Goal: Task Accomplishment & Management: Complete application form

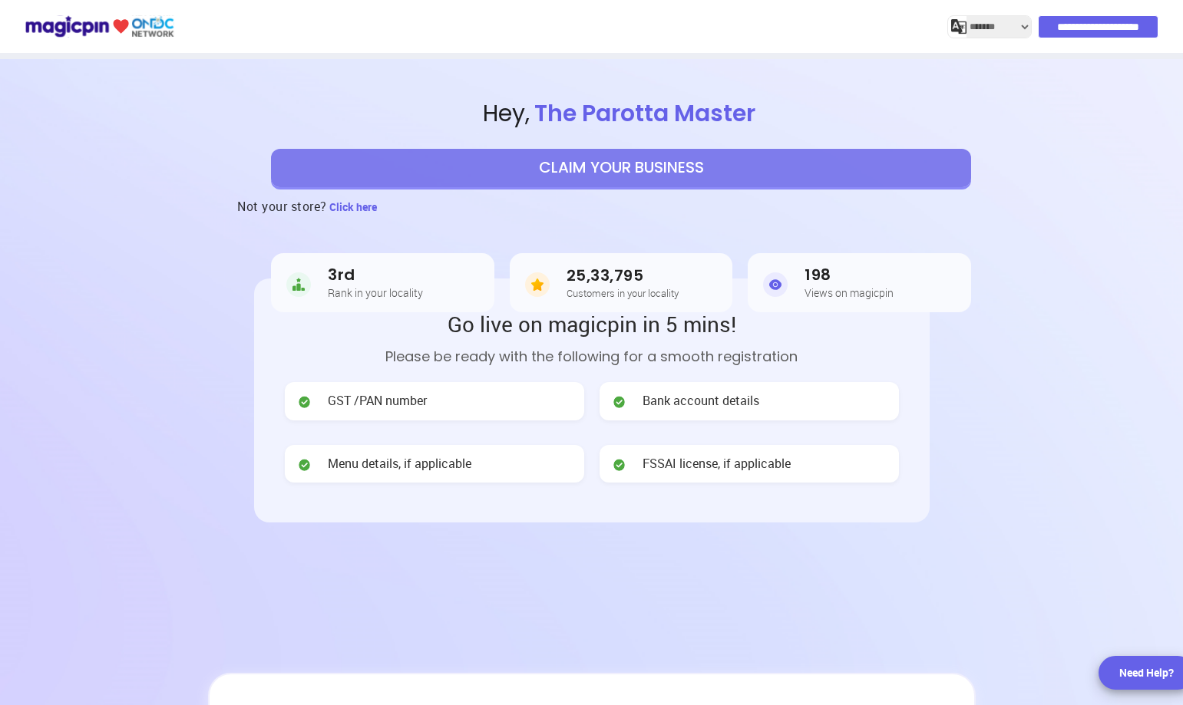
select select "*******"
click at [675, 467] on span "FSSAI license, if applicable" at bounding box center [716, 464] width 148 height 18
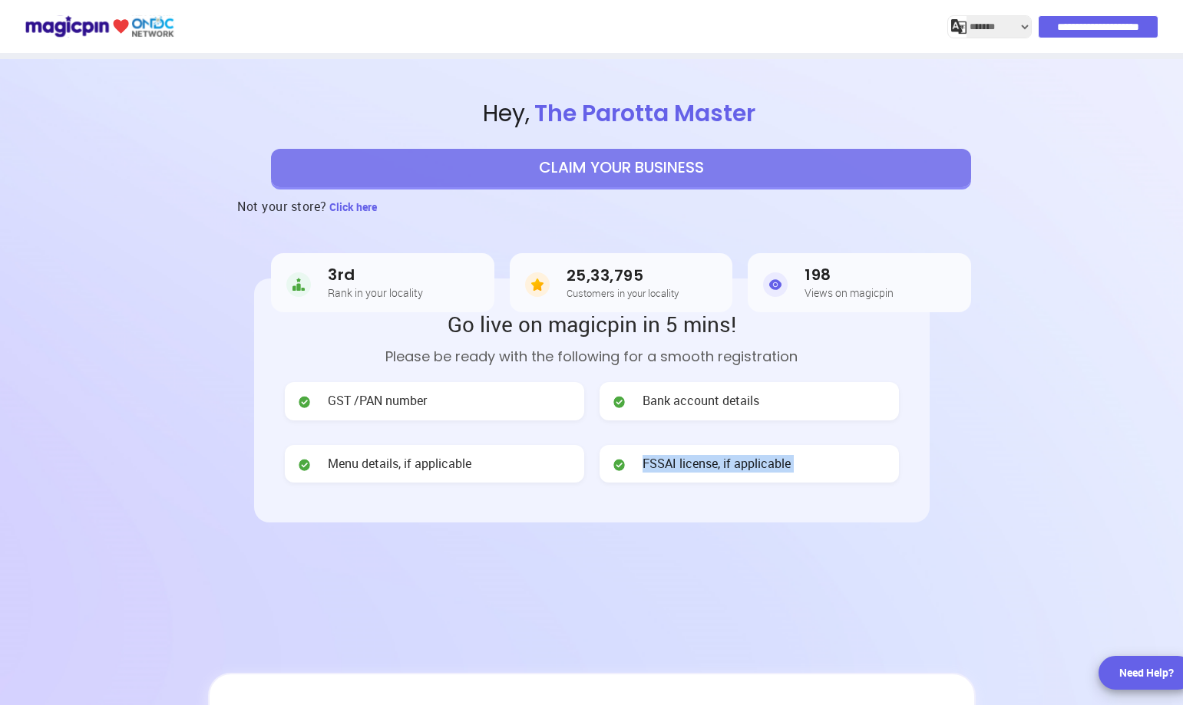
click at [605, 170] on button "CLAIM YOUR BUSINESS" at bounding box center [621, 168] width 700 height 38
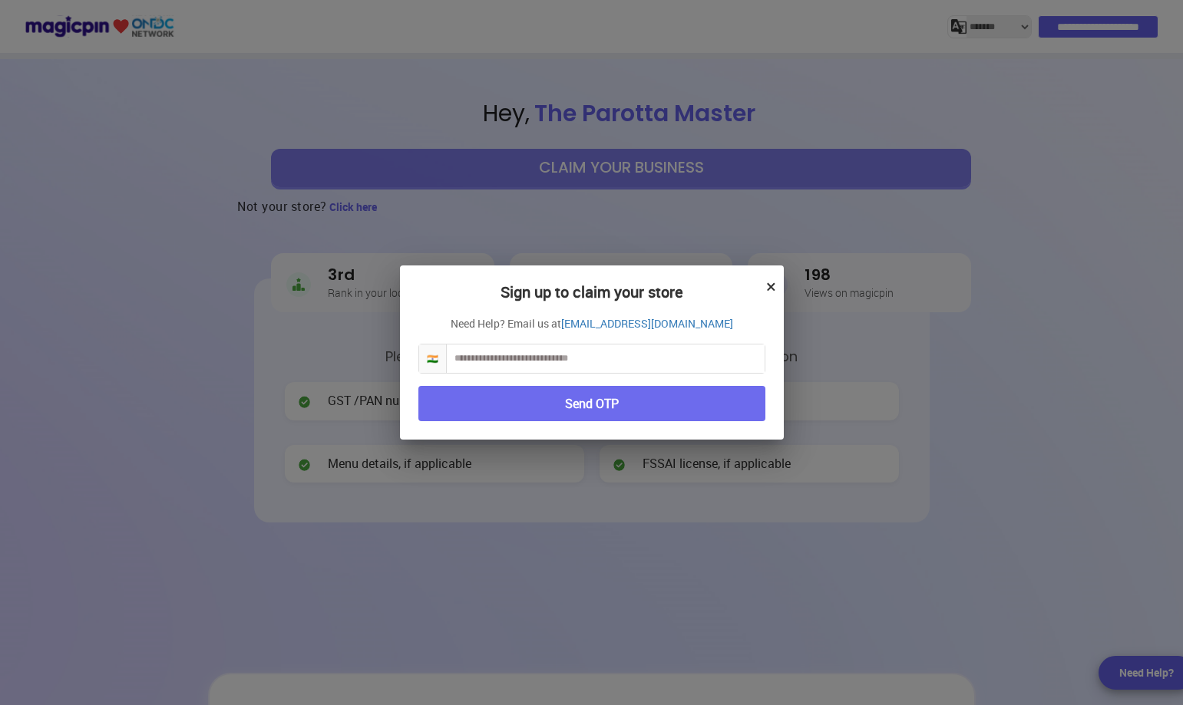
click at [537, 361] on input "text" at bounding box center [606, 359] width 318 height 28
type input "*"
type input "**********"
click at [676, 414] on button "Send OTP" at bounding box center [591, 404] width 347 height 36
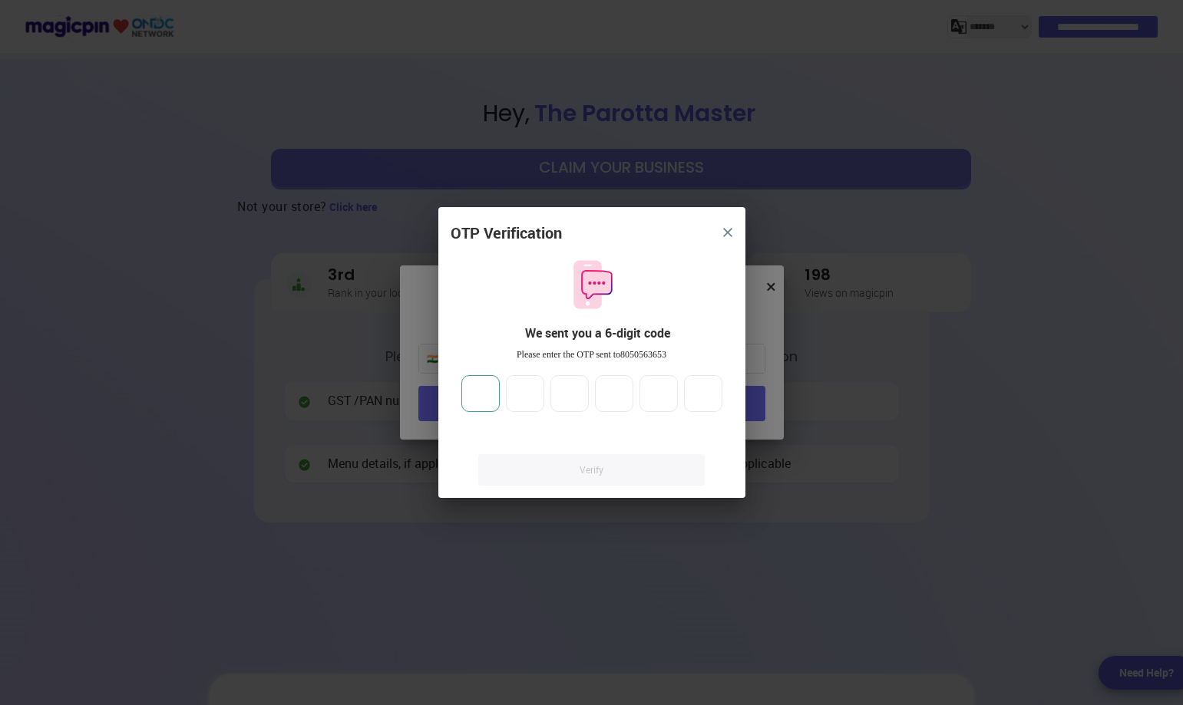
click at [492, 411] on input "number" at bounding box center [480, 393] width 38 height 37
type input "*"
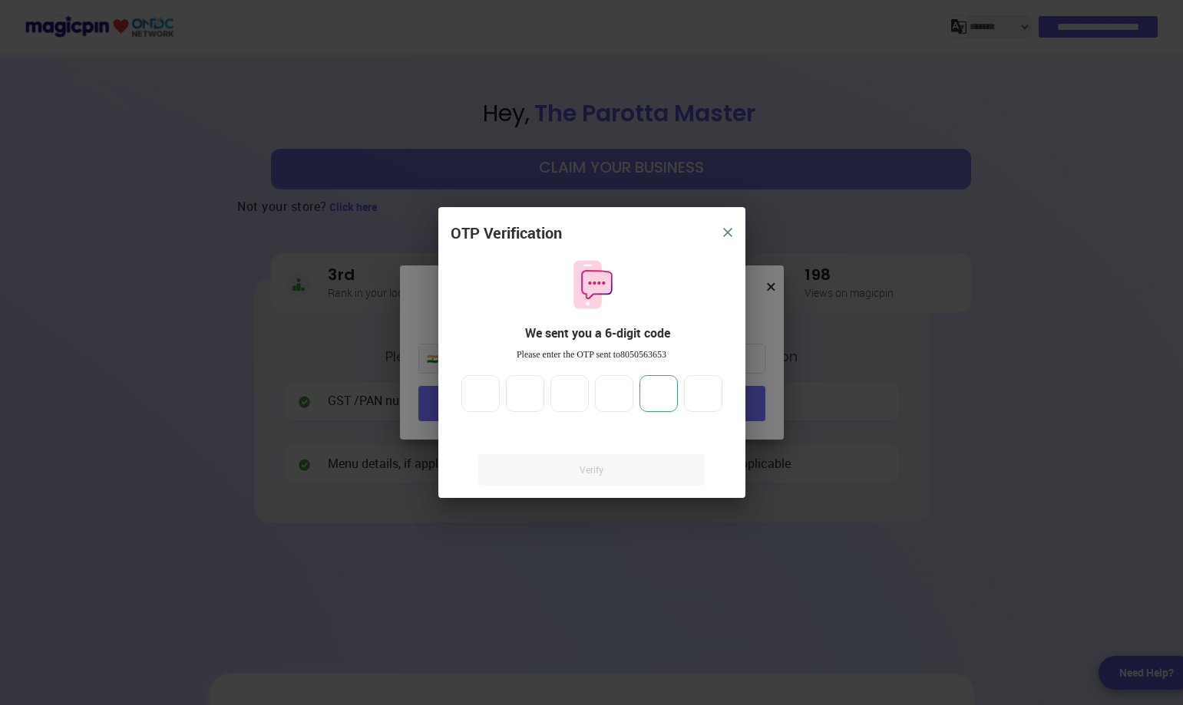
type input "*"
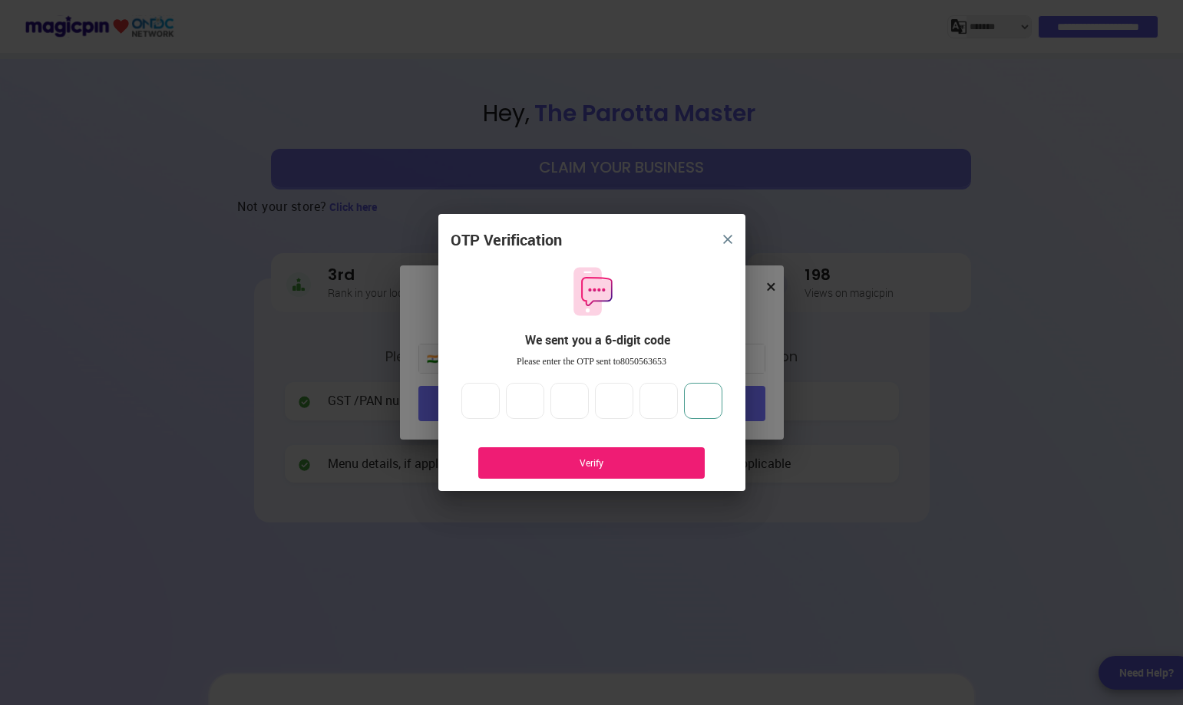
type input "*"
click at [606, 467] on div "Verify" at bounding box center [591, 463] width 180 height 13
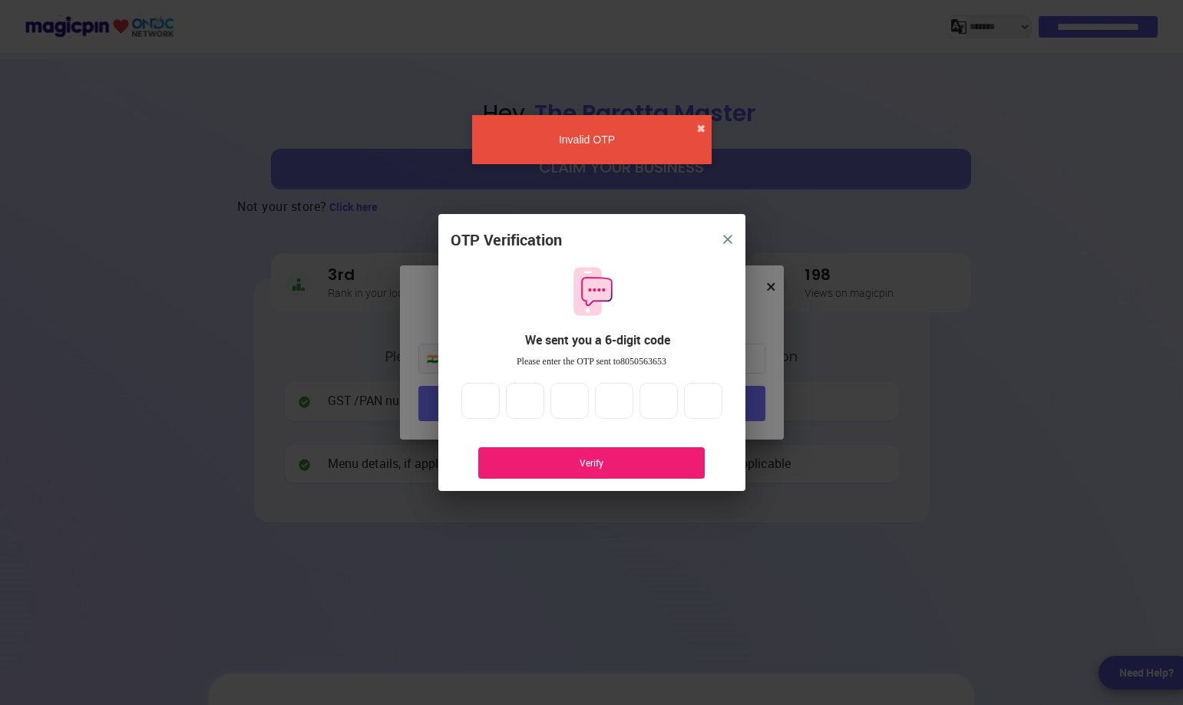
click at [730, 236] on img "close" at bounding box center [727, 239] width 9 height 9
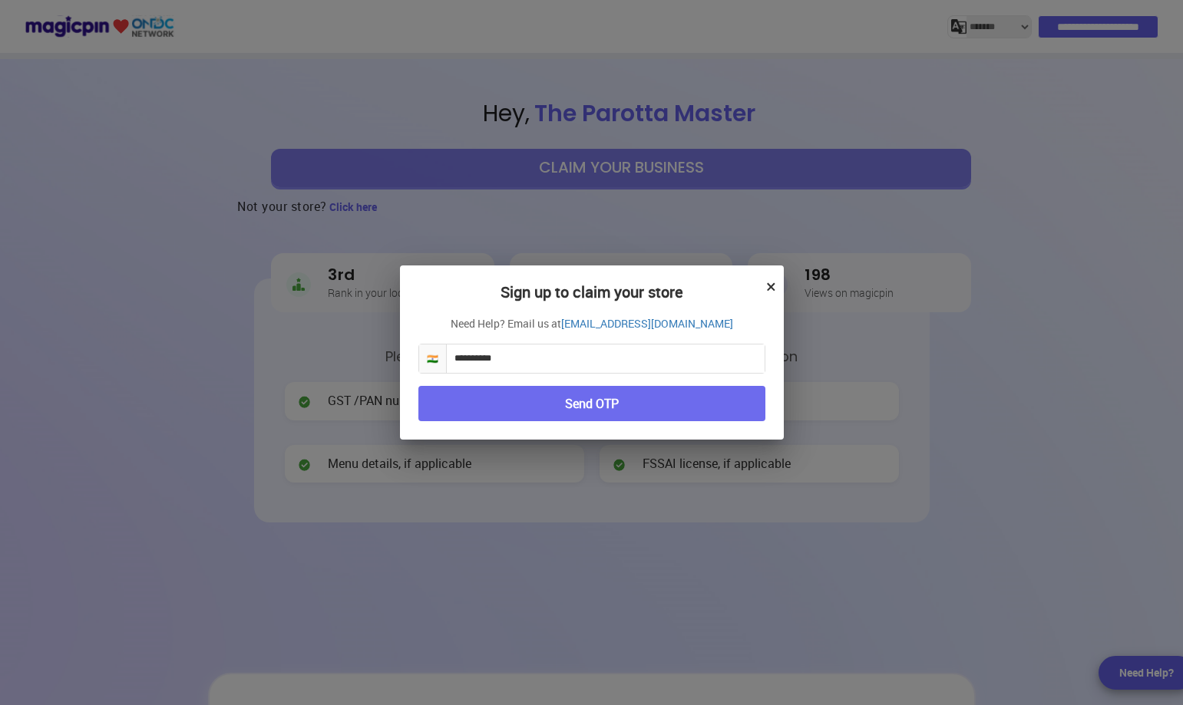
click at [514, 366] on input "**********" at bounding box center [606, 359] width 318 height 28
click at [622, 325] on link "[EMAIL_ADDRESS][DOMAIN_NAME]" at bounding box center [647, 323] width 172 height 15
click at [771, 291] on button "×" at bounding box center [771, 286] width 10 height 26
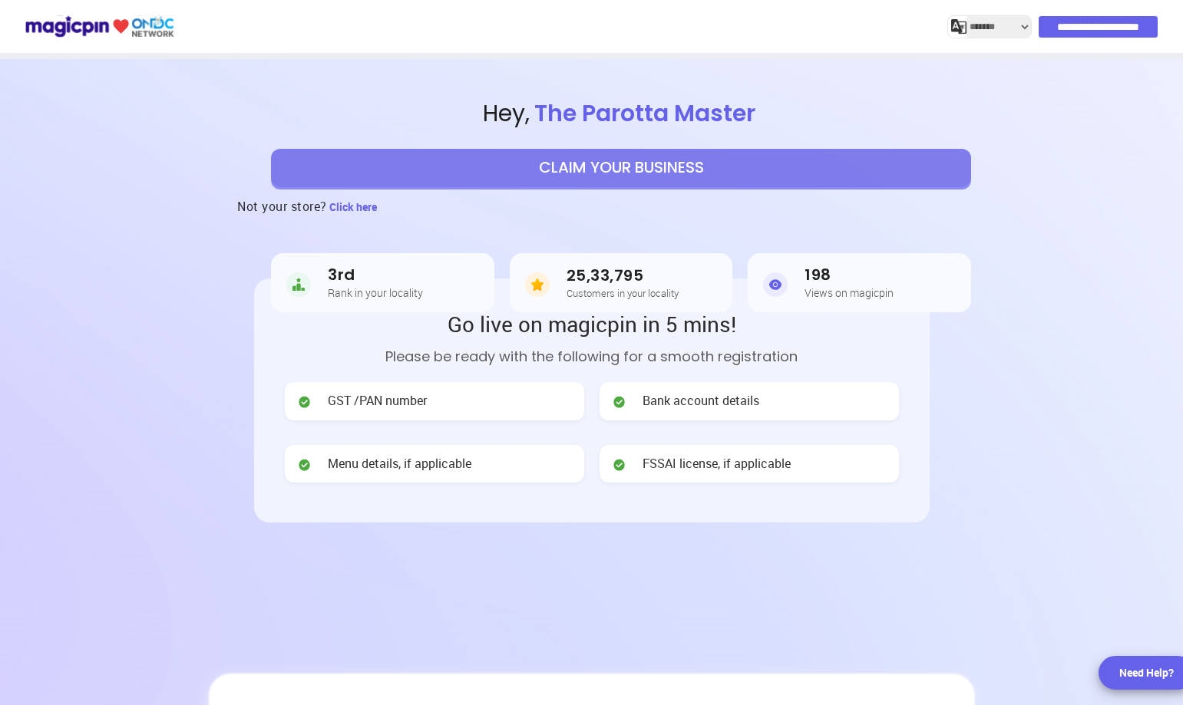
click at [1134, 668] on div "Need Help?" at bounding box center [1146, 672] width 54 height 15
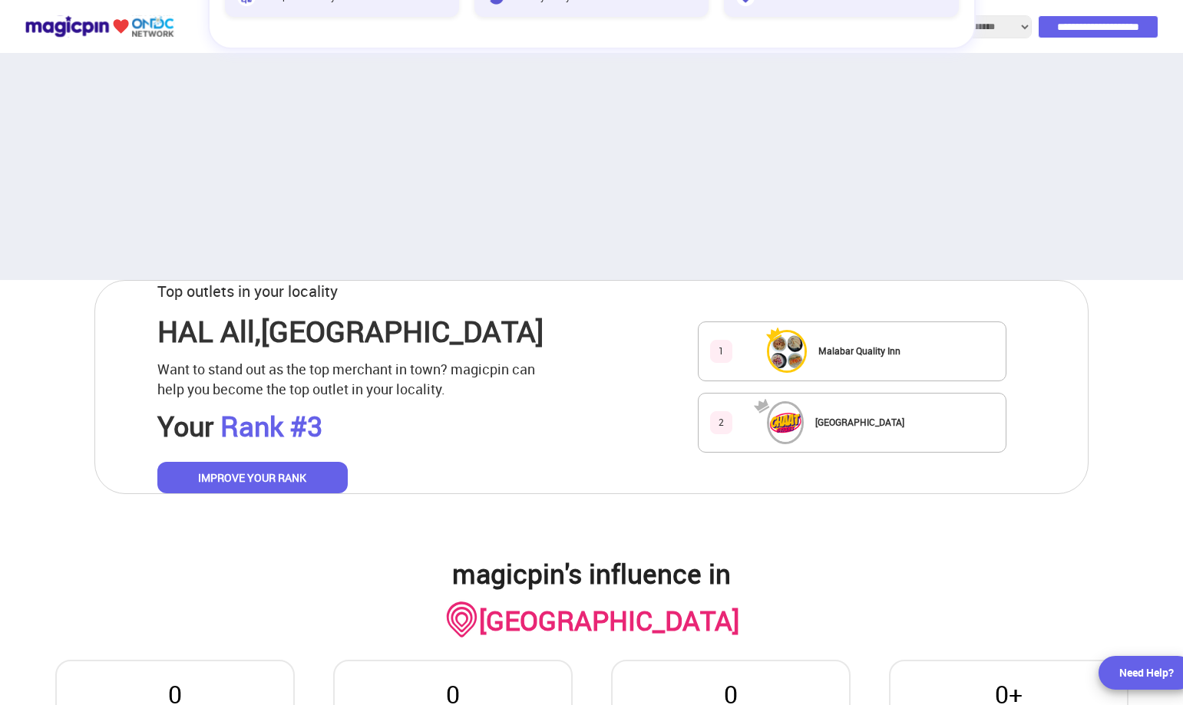
scroll to position [921, 0]
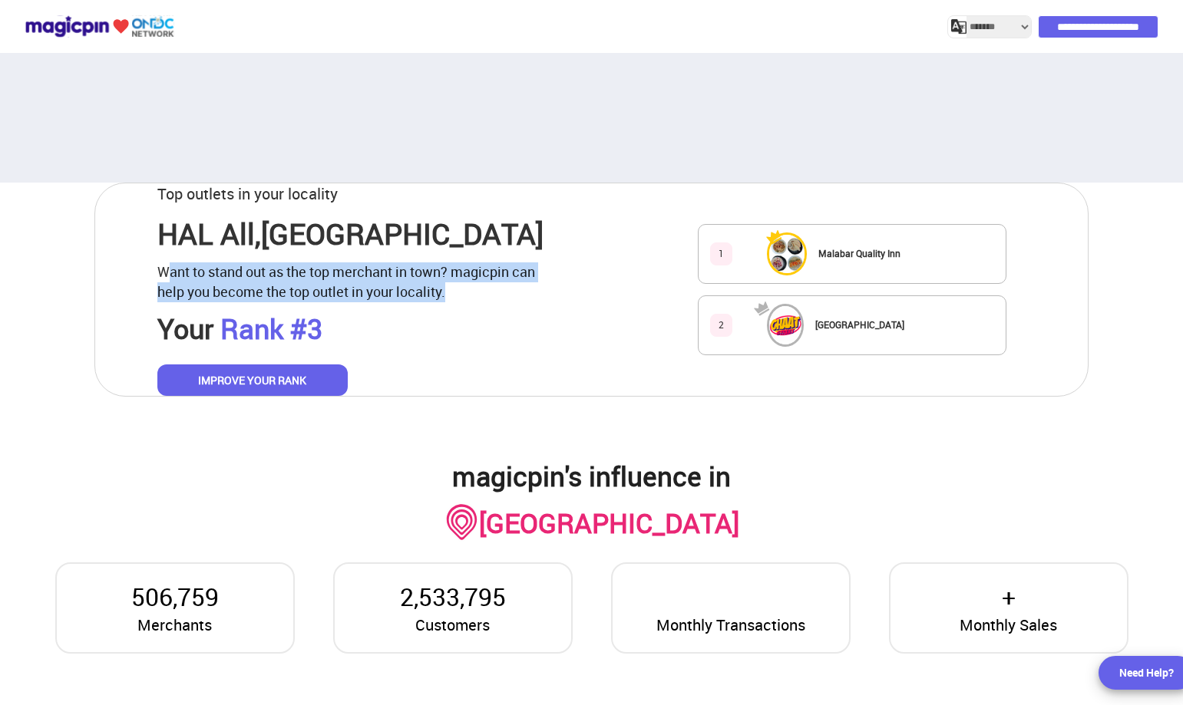
drag, startPoint x: 164, startPoint y: 273, endPoint x: 525, endPoint y: 295, distance: 361.4
click at [525, 295] on p "Want to stand out as the top merchant in town? magicpin can help you become the…" at bounding box center [355, 281] width 397 height 39
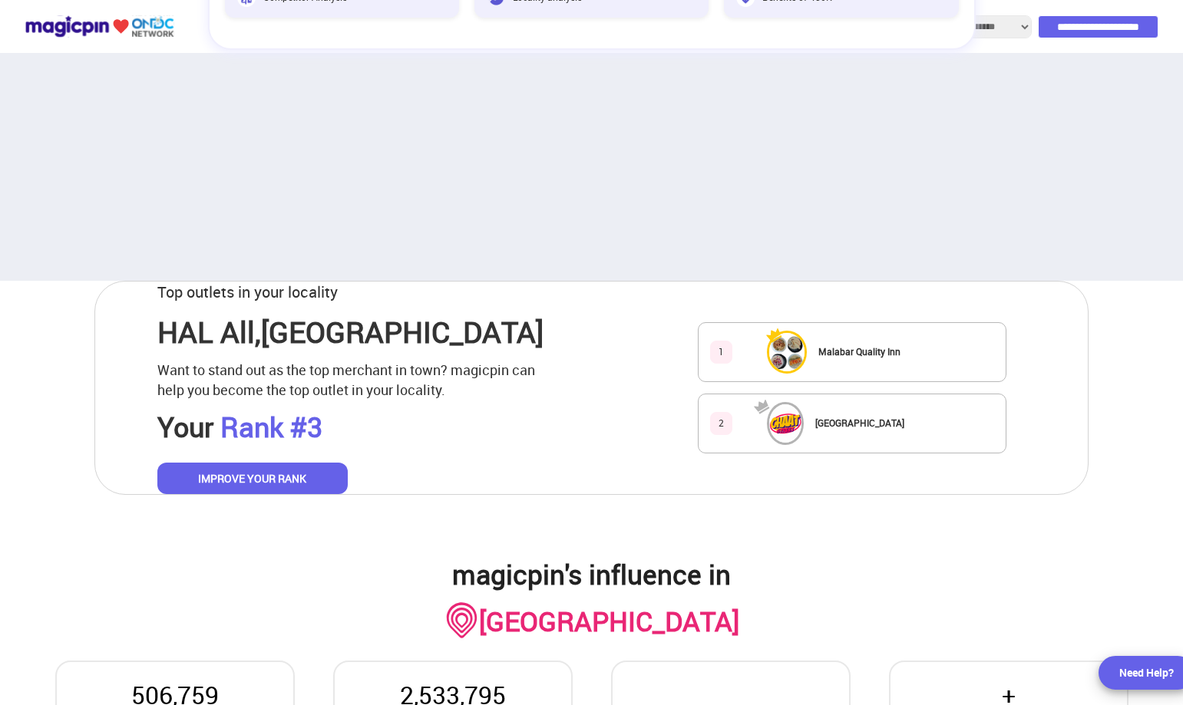
scroll to position [439, 0]
